Goal: Information Seeking & Learning: Learn about a topic

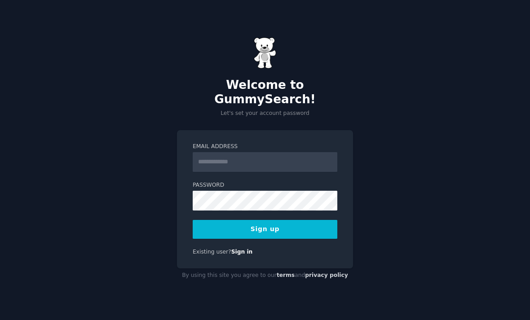
click at [320, 171] on input "Email Address" at bounding box center [265, 162] width 145 height 20
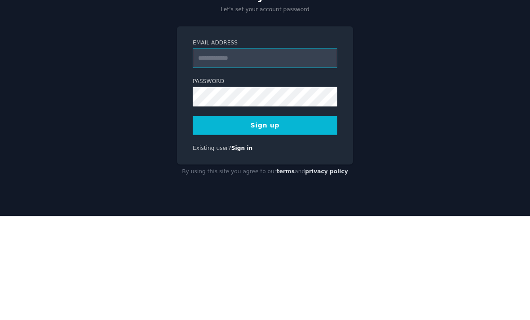
type input "**********"
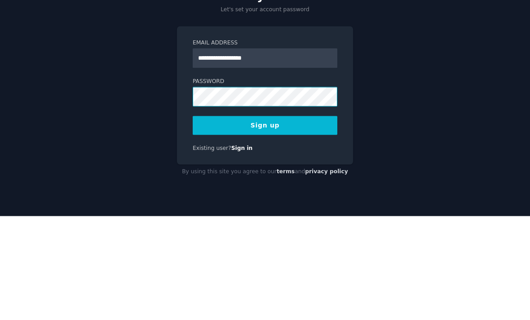
scroll to position [29, 0]
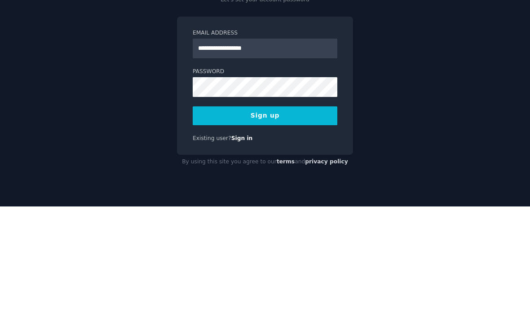
click at [314, 220] on button "Sign up" at bounding box center [265, 229] width 145 height 19
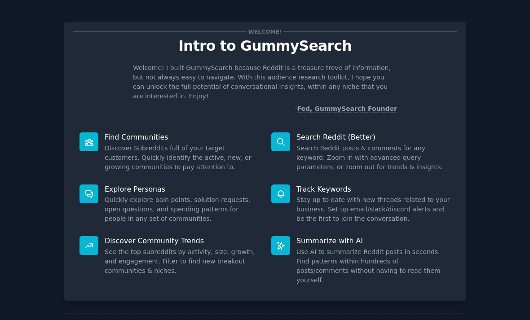
scroll to position [3, 0]
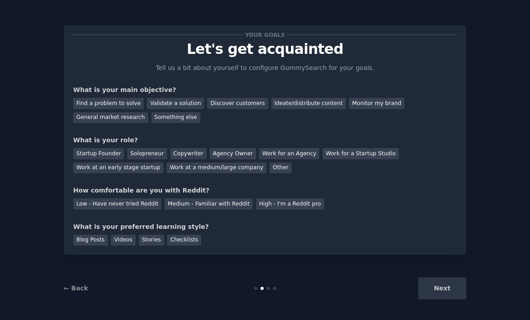
click at [133, 102] on div "Find a problem to solve" at bounding box center [108, 103] width 71 height 11
click at [181, 102] on div "Validate a solution" at bounding box center [175, 103] width 57 height 11
click at [120, 102] on div "Find a problem to solve" at bounding box center [108, 103] width 71 height 11
click at [146, 150] on div "Solopreneur" at bounding box center [147, 153] width 40 height 11
click at [111, 156] on div "Startup Founder" at bounding box center [98, 153] width 51 height 11
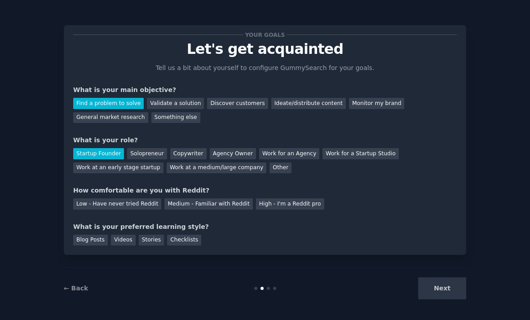
click at [151, 146] on div "Startup Founder Solopreneur Copywriter Agency Owner Work for an Agency Work for…" at bounding box center [265, 159] width 384 height 28
click at [146, 158] on div "Solopreneur" at bounding box center [147, 153] width 40 height 11
click at [142, 204] on div "Low - Have never tried Reddit" at bounding box center [117, 204] width 88 height 11
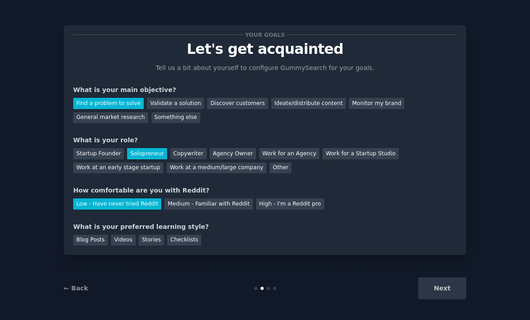
click at [159, 237] on div "Stories" at bounding box center [151, 240] width 25 height 11
click at [195, 242] on div "Checklists" at bounding box center [184, 240] width 34 height 11
click at [157, 240] on div "Stories" at bounding box center [151, 240] width 25 height 11
click at [447, 291] on button "Next" at bounding box center [442, 289] width 48 height 22
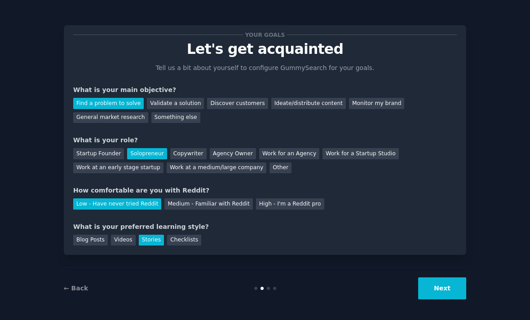
click at [450, 286] on button "Next" at bounding box center [442, 289] width 48 height 22
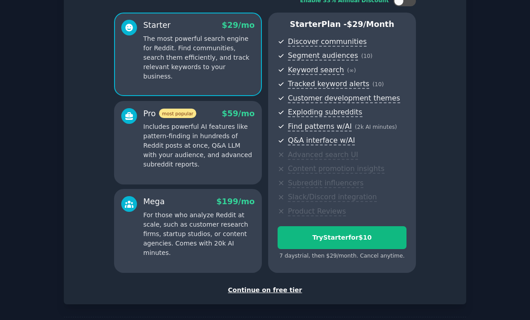
scroll to position [68, 0]
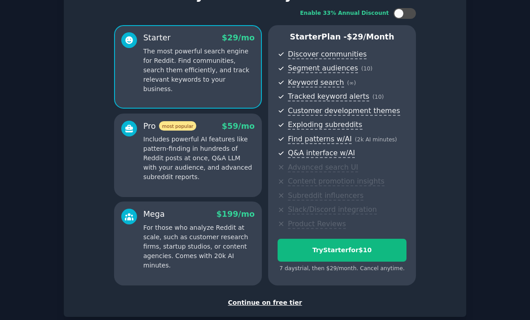
click at [284, 298] on div "Continue on free tier" at bounding box center [265, 302] width 384 height 9
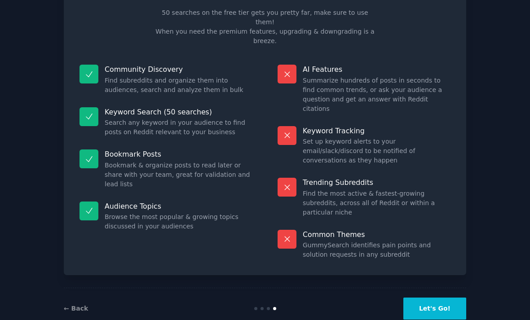
scroll to position [1, 0]
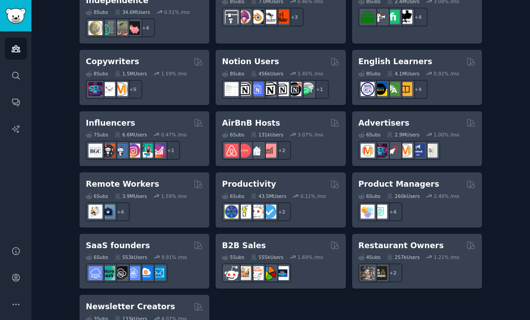
scroll to position [684, 0]
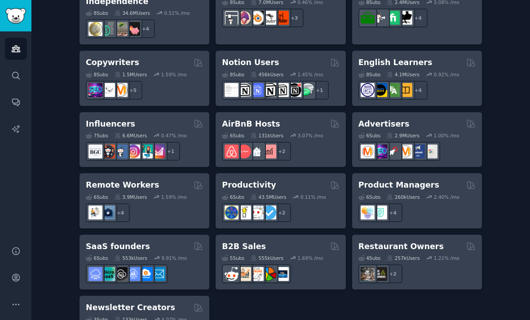
click at [198, 265] on div at bounding box center [144, 274] width 117 height 19
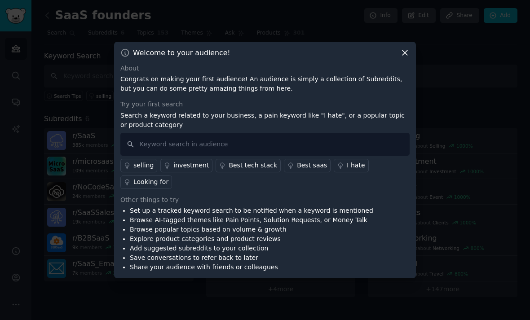
click at [156, 189] on link "Looking for" at bounding box center [146, 182] width 52 height 13
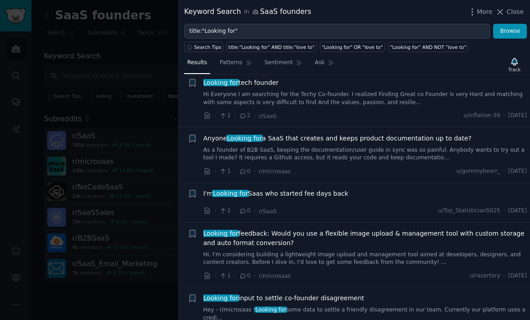
scroll to position [616, 0]
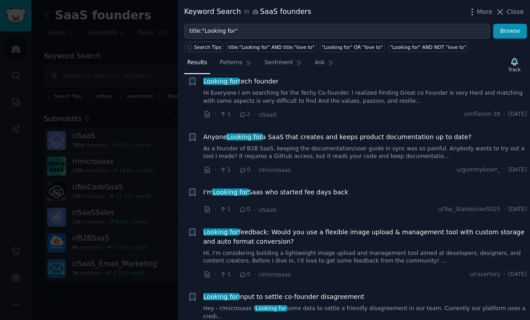
click at [490, 145] on link "As a founder of B2B SaaS, keeping the documentation/user guide in sync was so p…" at bounding box center [366, 153] width 324 height 16
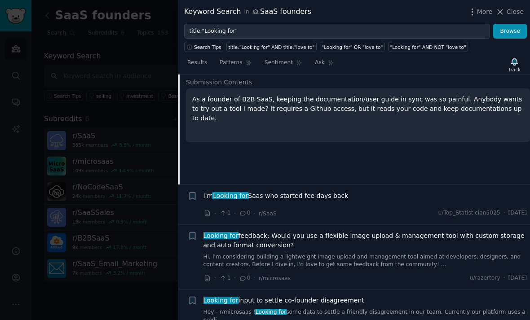
scroll to position [747, 0]
click at [479, 191] on div "I'm Looking for [PERSON_NAME] who started fee days back" at bounding box center [366, 195] width 324 height 9
click at [481, 191] on div "I'm Looking for [PERSON_NAME] who started fee days back" at bounding box center [366, 195] width 324 height 9
click at [478, 191] on div "I'm Looking for [PERSON_NAME] who started fee days back" at bounding box center [366, 195] width 324 height 9
click at [473, 191] on div "I'm Looking for Saas who started fee days back · 1 · 0 · r/SaaS u/Top_Statistic…" at bounding box center [366, 204] width 324 height 27
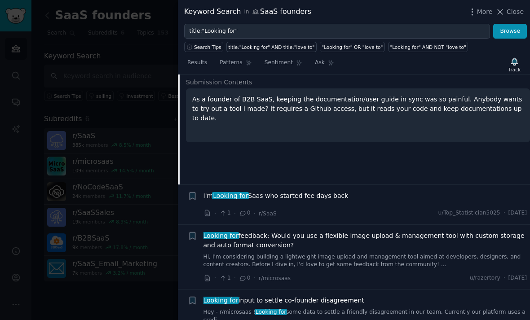
click at [343, 191] on span "I'm Looking for [PERSON_NAME] who started fee days back" at bounding box center [276, 195] width 145 height 9
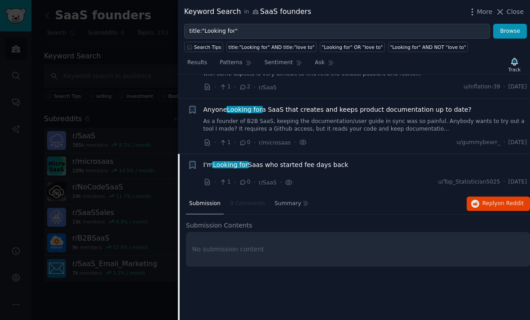
scroll to position [643, 0]
click at [465, 155] on li "+ I'm Looking for Saas who started fee days back · 1 · 0 · r/SaaS · u/Top_Stati…" at bounding box center [354, 175] width 352 height 40
click at [465, 161] on div "I'm Looking for [PERSON_NAME] who started fee days back" at bounding box center [366, 165] width 324 height 9
click at [316, 161] on span "I'm Looking for [PERSON_NAME] who started fee days back" at bounding box center [276, 165] width 145 height 9
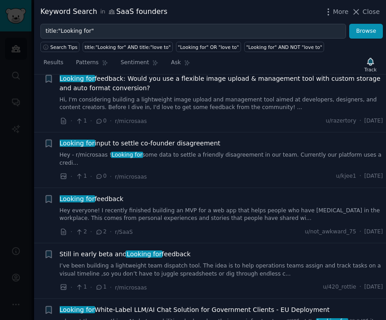
click at [236, 227] on div "· 2 · 2 · r/SaaS u/not_awkward_75 · [DATE]" at bounding box center [222, 231] width 324 height 9
click at [217, 227] on div "· 2 · 2 · r/SaaS u/not_awkward_75 · [DATE]" at bounding box center [222, 231] width 324 height 9
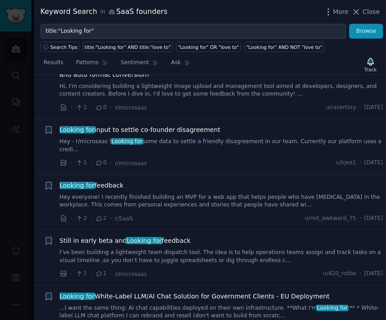
scroll to position [783, 0]
click at [319, 236] on div "Still in early beta and Looking for feedback" at bounding box center [222, 240] width 324 height 9
click at [318, 249] on link "I’ve been building a lightweight team dispatch tool. The idea is to help operat…" at bounding box center [222, 257] width 324 height 16
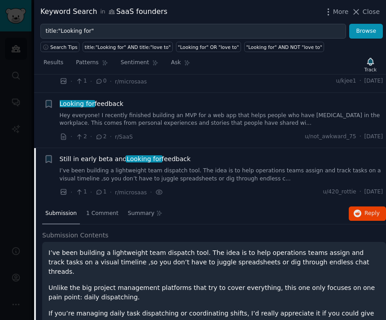
scroll to position [865, 0]
click at [110, 204] on div "1 Comment" at bounding box center [102, 215] width 39 height 22
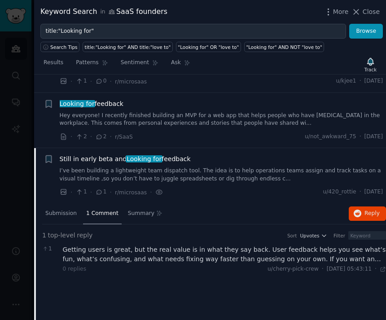
click at [357, 245] on div "Getting users is great, but the real value is in what they say back. User feedb…" at bounding box center [225, 254] width 324 height 19
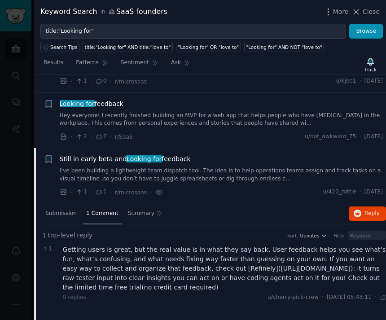
scroll to position [865, 0]
